Goal: Register for event/course

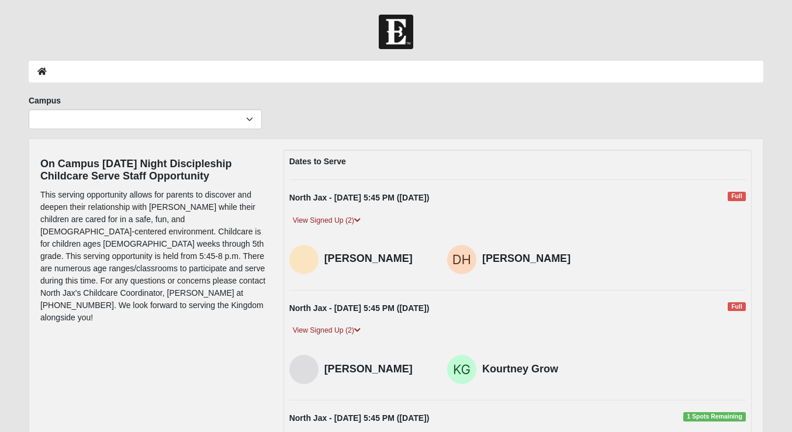
click at [631, 303] on div "North Jax - [DATE] 5:45 PM ([DATE]) Full" at bounding box center [518, 311] width 475 height 18
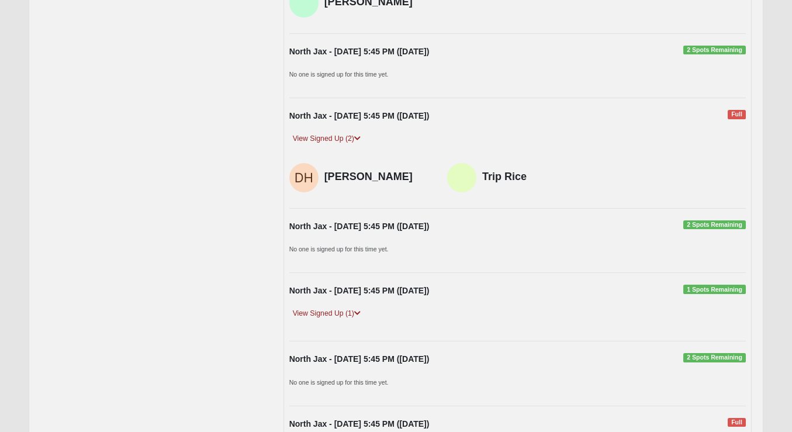
scroll to position [454, 0]
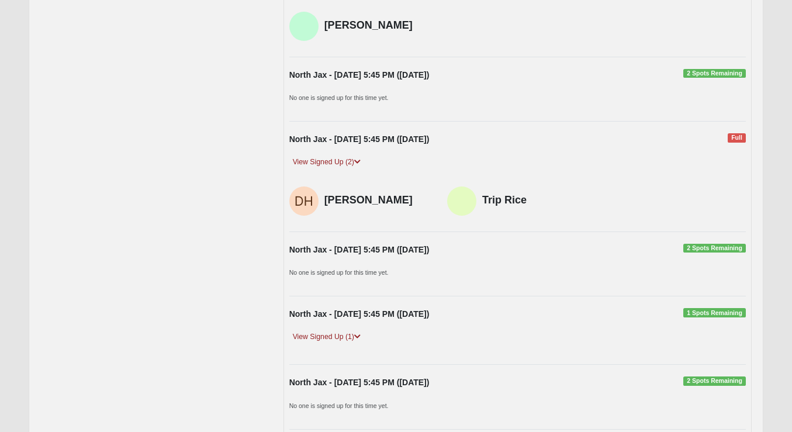
click at [578, 272] on p "No one is signed up for this time yet." at bounding box center [517, 272] width 457 height 12
click at [335, 343] on link "View Signed Up (1)" at bounding box center [326, 337] width 75 height 12
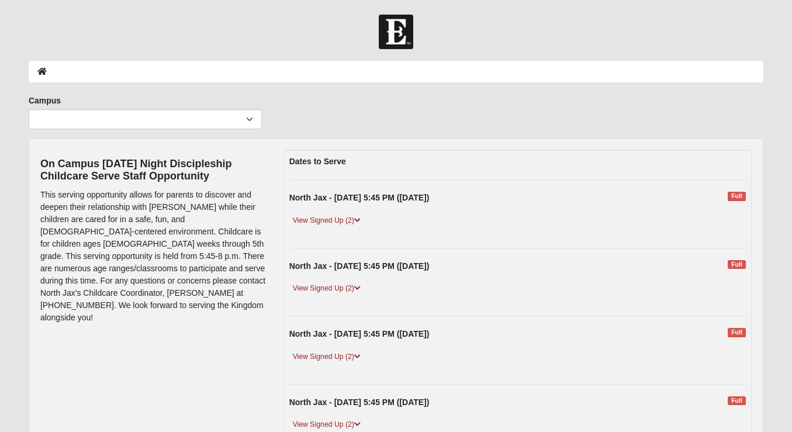
scroll to position [454, 0]
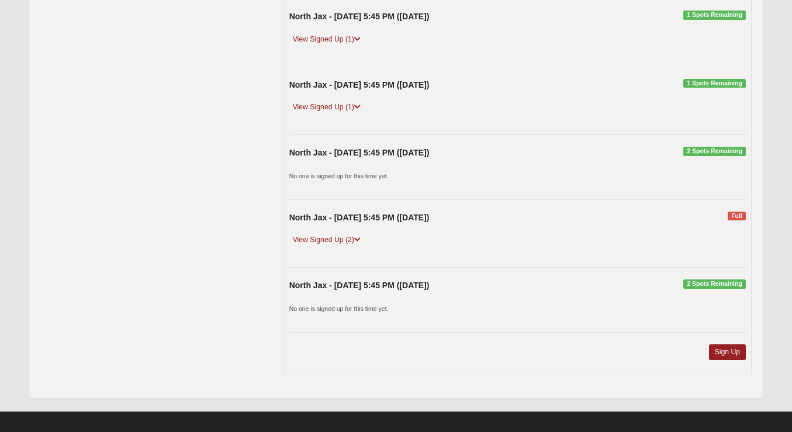
click at [225, 270] on div "On Campus [DATE] Night Discipleship Childcare Serve Staff Opportunity This serv…" at bounding box center [396, 41] width 729 height 691
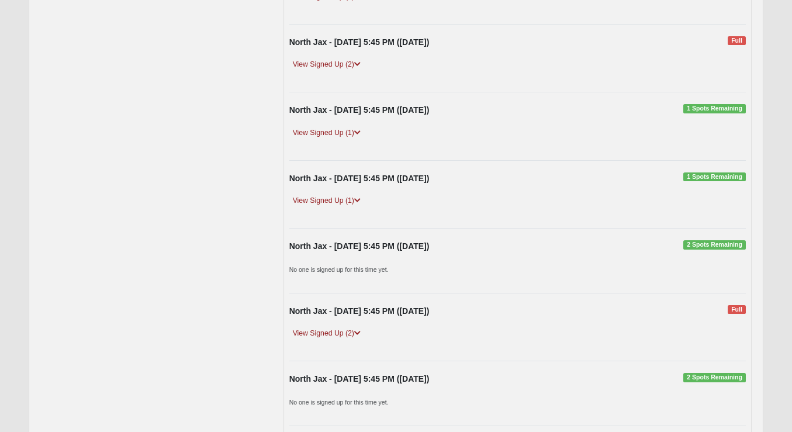
scroll to position [365, 0]
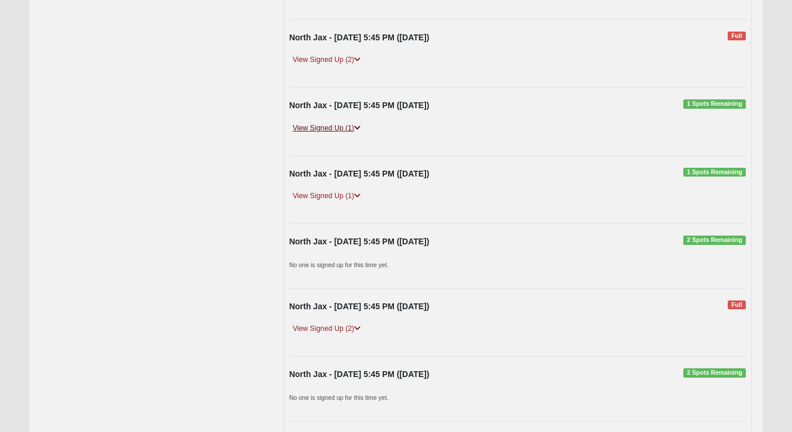
click at [351, 124] on link "View Signed Up (1)" at bounding box center [326, 128] width 75 height 12
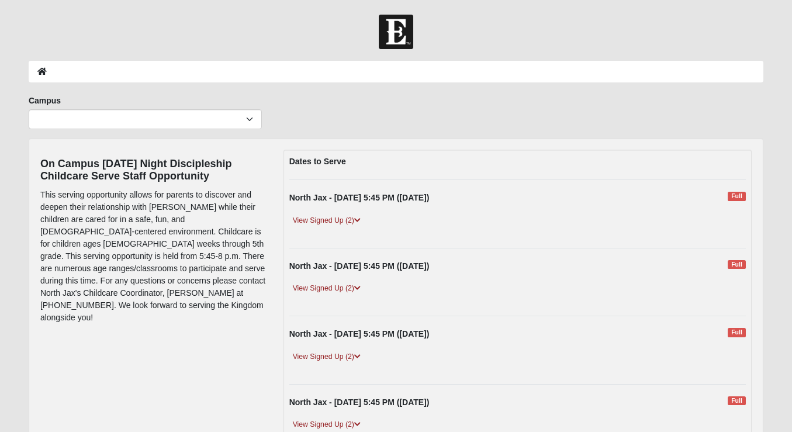
scroll to position [365, 0]
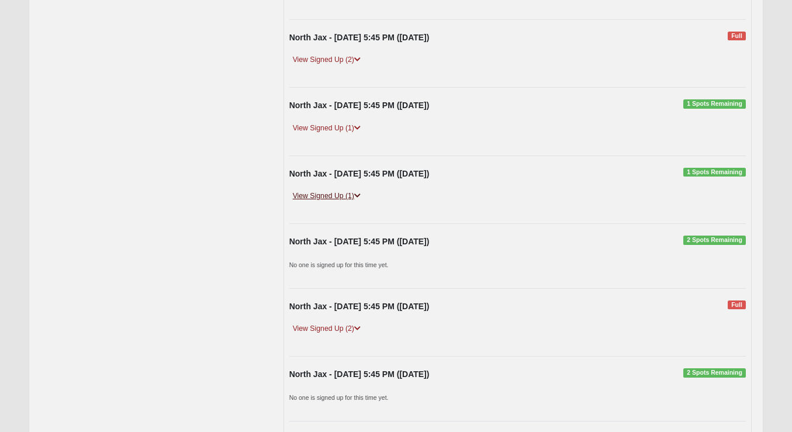
click at [347, 192] on link "View Signed Up (1)" at bounding box center [326, 196] width 75 height 12
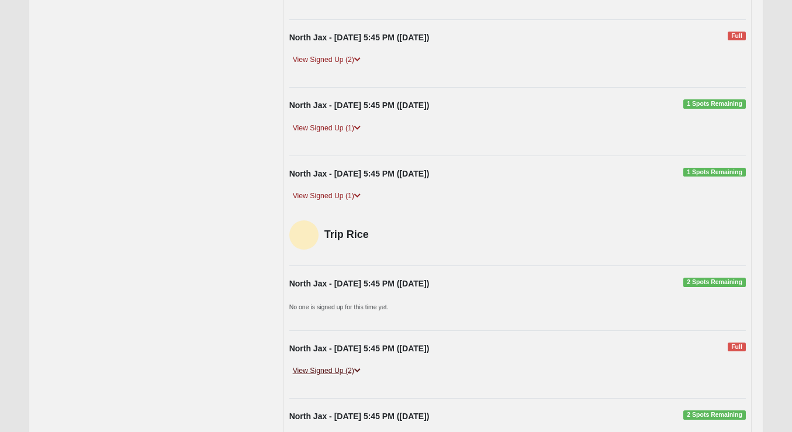
click at [351, 367] on link "View Signed Up (2)" at bounding box center [326, 371] width 75 height 12
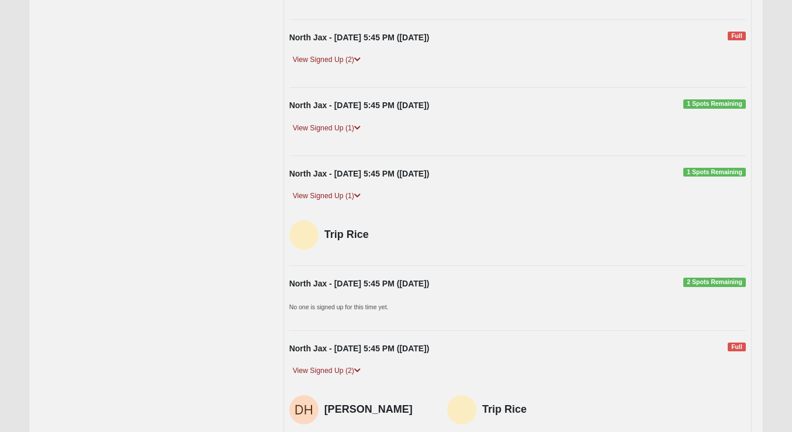
click at [264, 343] on div "On Campus [DATE] Night Discipleship Childcare Serve Staff Opportunity This serv…" at bounding box center [396, 172] width 729 height 775
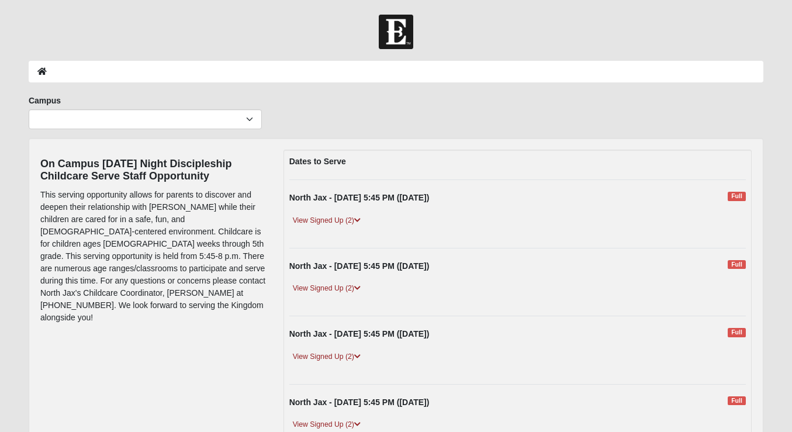
scroll to position [0, 0]
